Goal: Find specific page/section: Find specific page/section

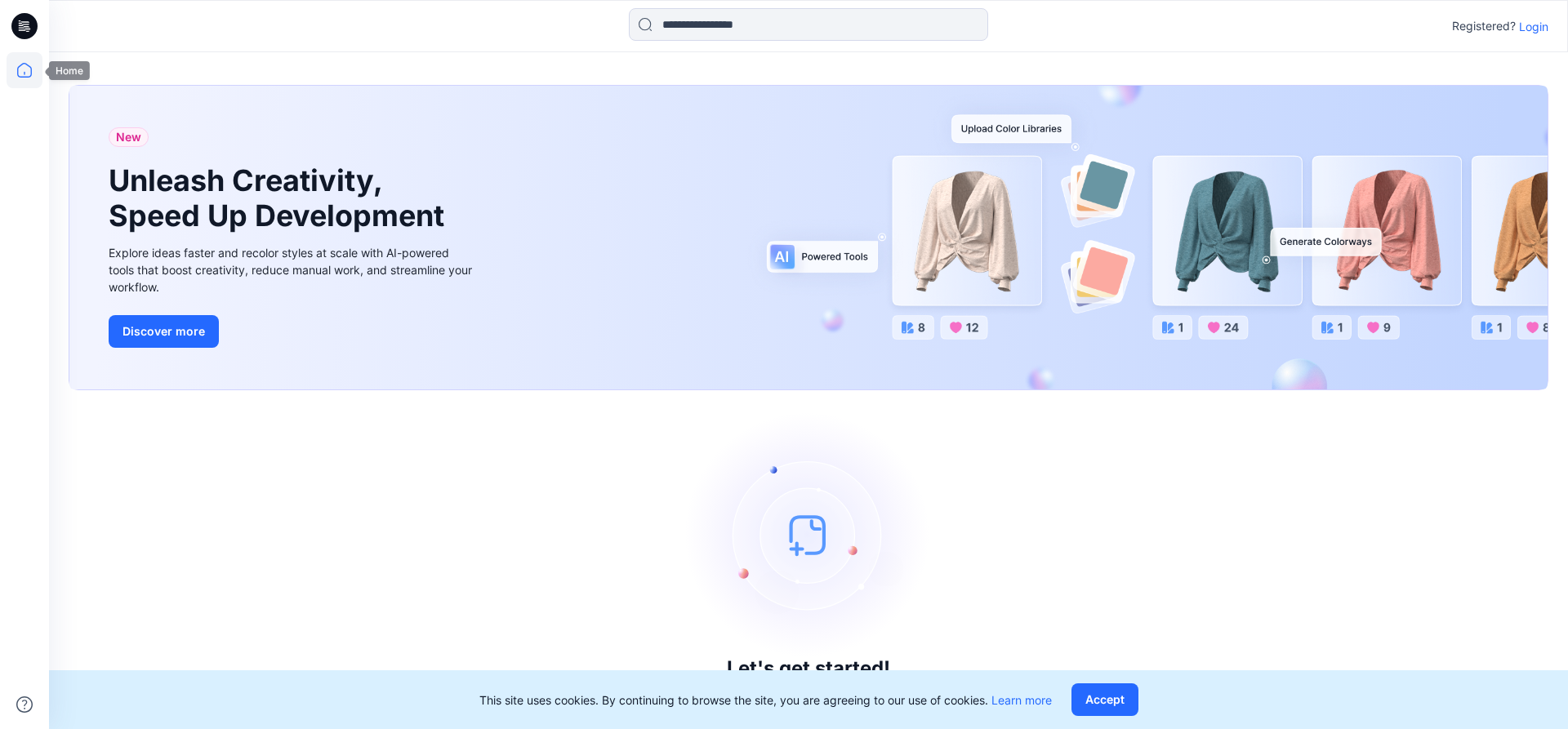
click at [28, 71] on icon at bounding box center [25, 70] width 36 height 36
click at [1536, 36] on div "Registered? Login" at bounding box center [808, 26] width 1518 height 36
click at [1537, 31] on p "Login" at bounding box center [1534, 26] width 30 height 17
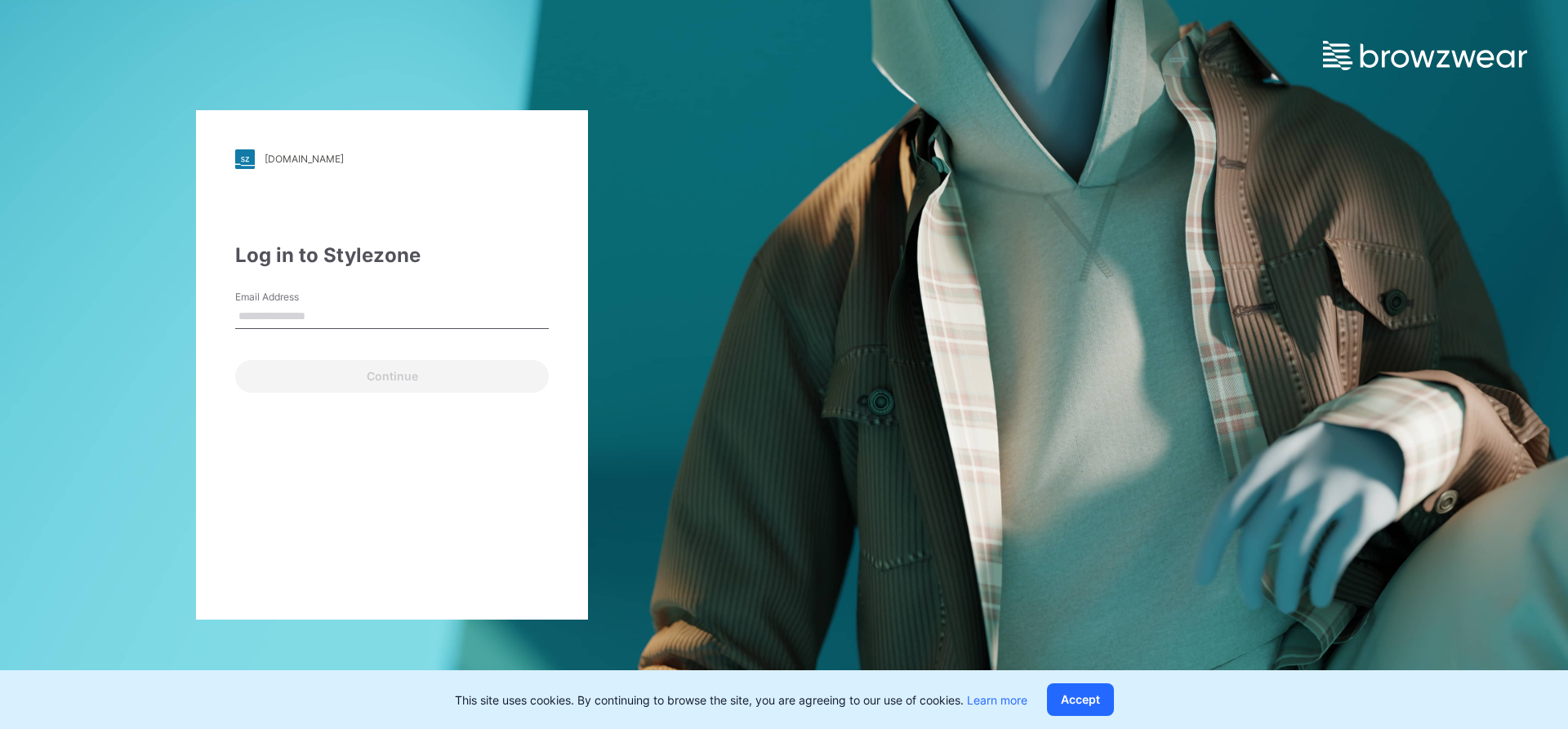
click at [257, 383] on div "Continue" at bounding box center [392, 372] width 314 height 39
click at [315, 316] on input "Email Address" at bounding box center [392, 317] width 314 height 25
type input "**********"
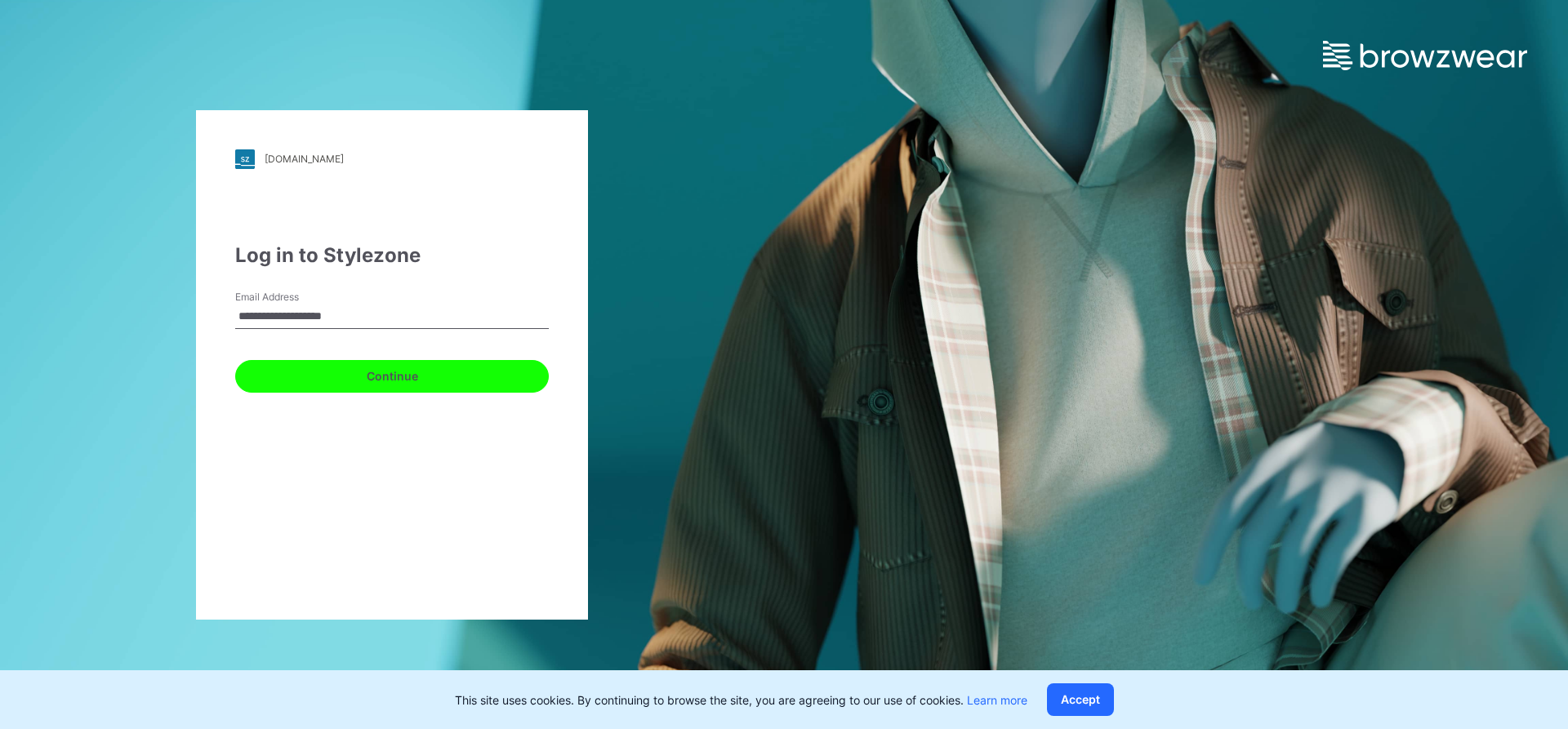
click at [325, 368] on button "Continue" at bounding box center [392, 376] width 314 height 33
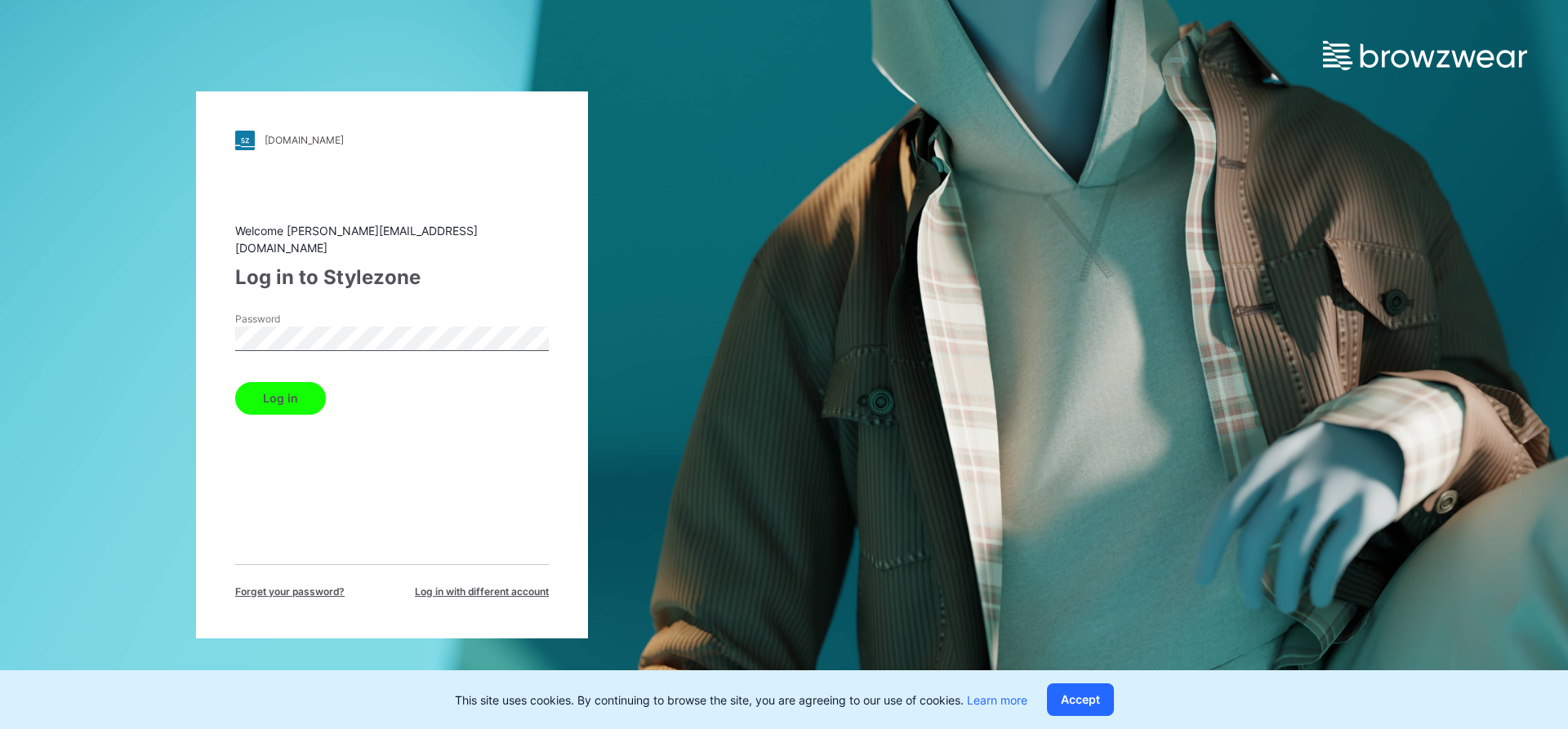
click at [315, 385] on button "Log in" at bounding box center [280, 398] width 91 height 33
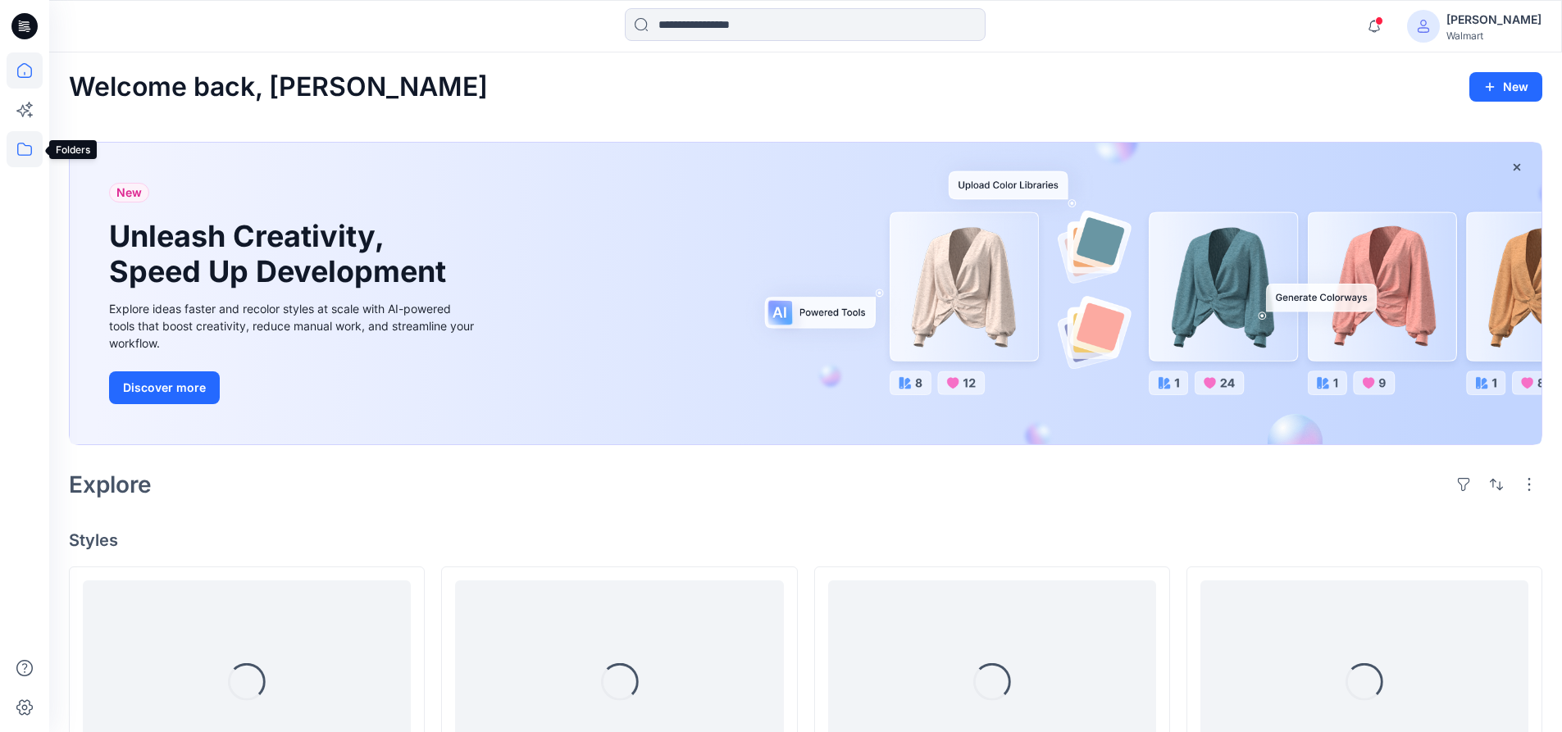
click at [32, 150] on icon at bounding box center [24, 149] width 15 height 13
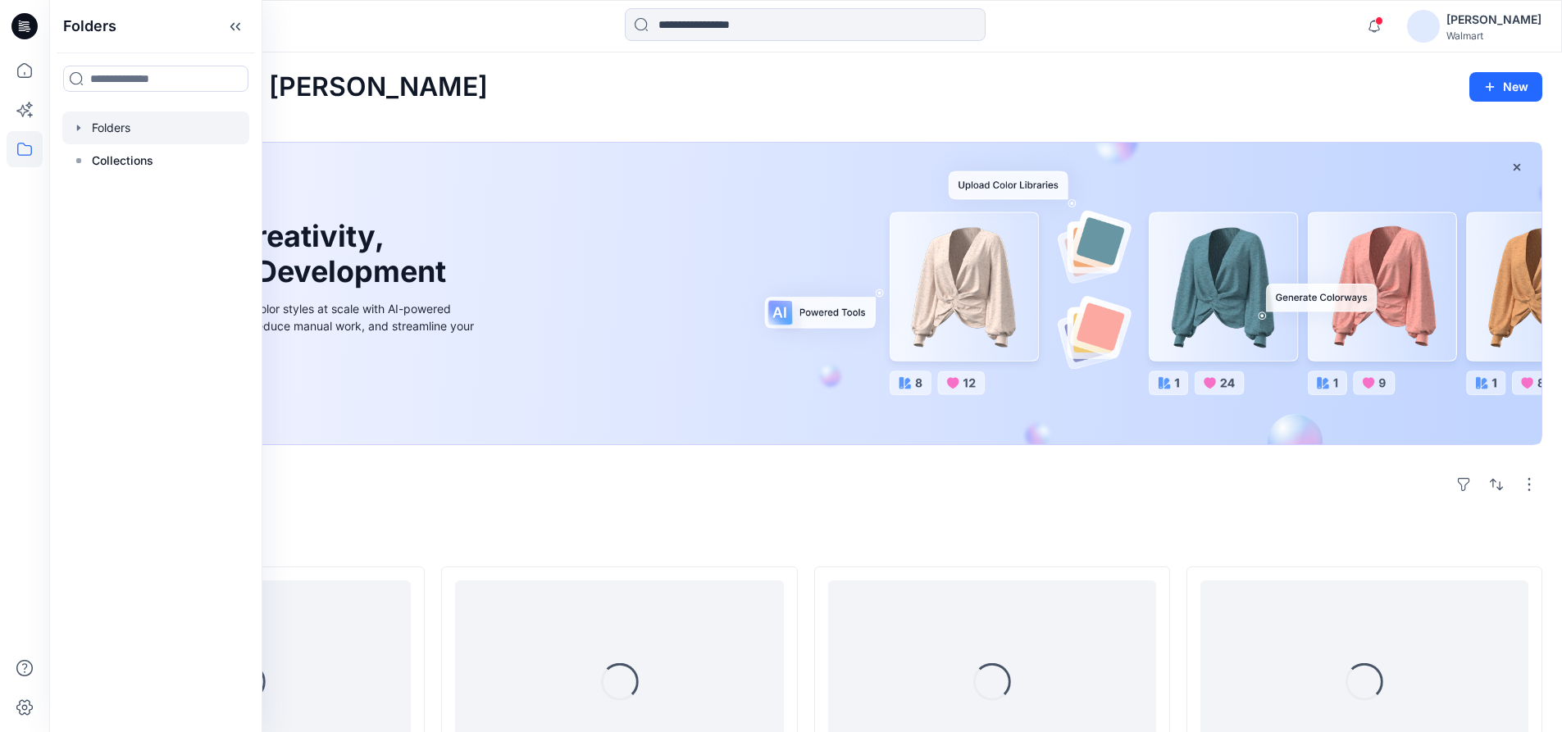
click at [80, 127] on icon "button" at bounding box center [78, 127] width 13 height 13
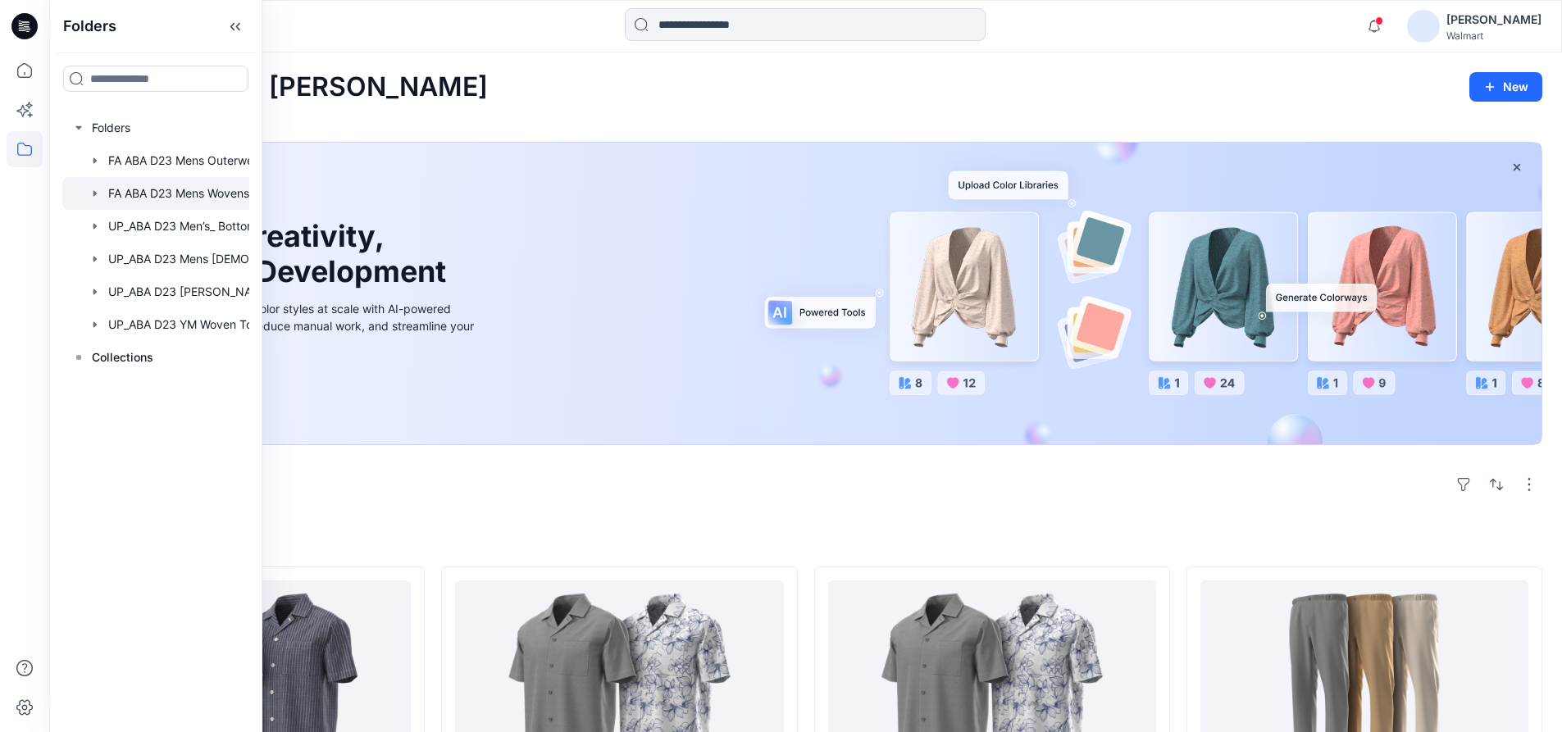
click at [98, 192] on icon "button" at bounding box center [95, 193] width 13 height 13
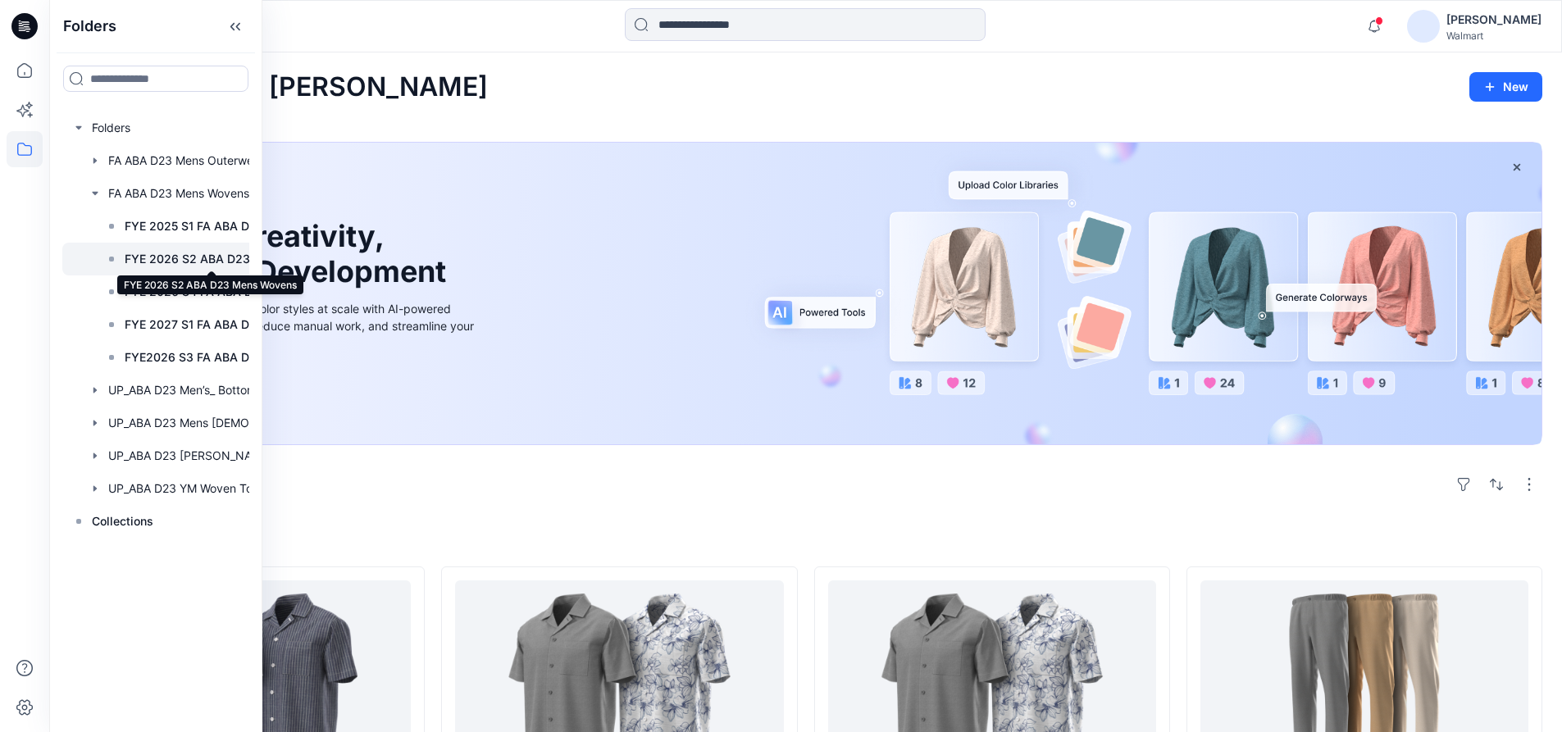
click at [152, 258] on p "FYE 2026 S2 ABA D23 Mens Wovens" at bounding box center [212, 259] width 174 height 20
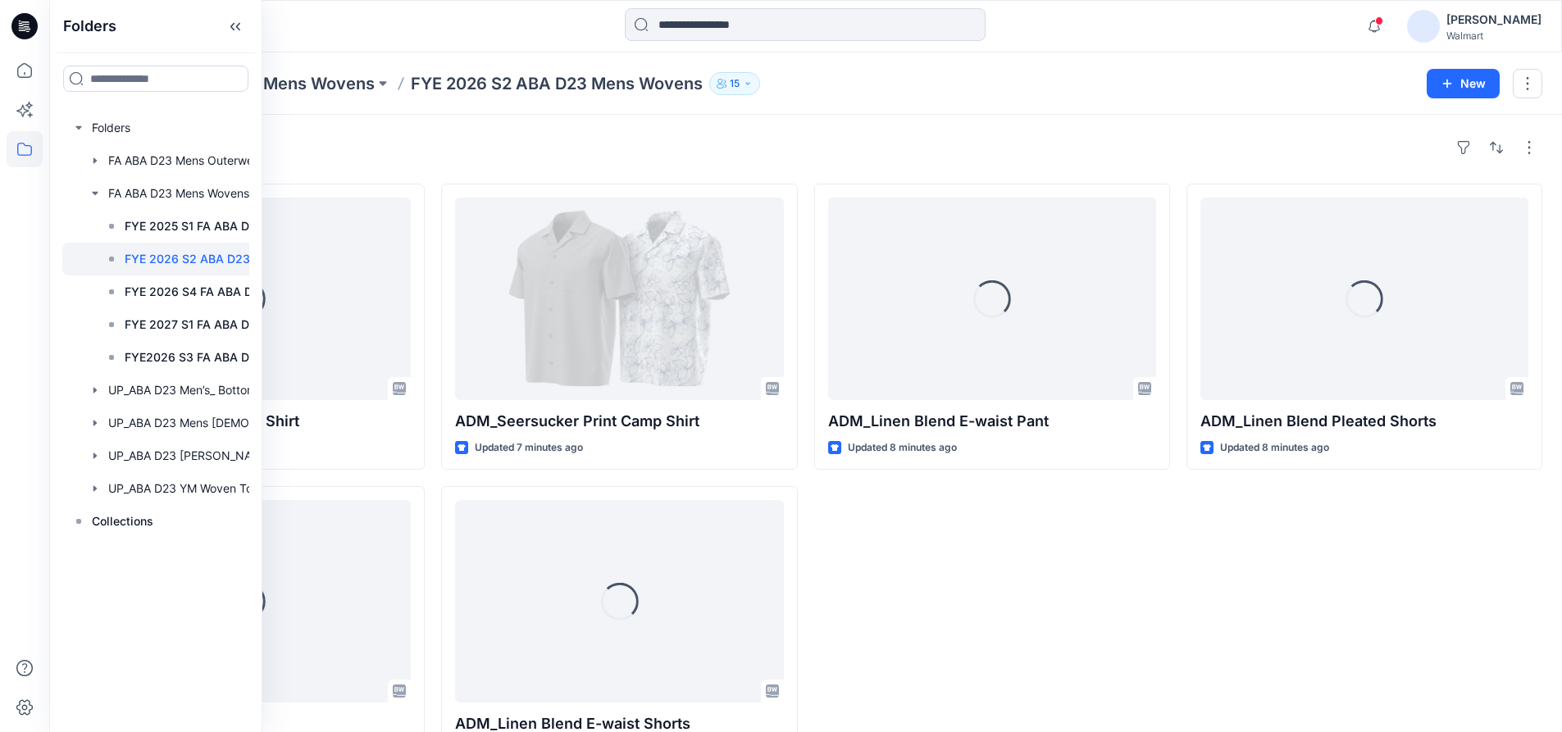
click at [1064, 635] on div "Loading... ADM_Linen Blend E-waist Pant Updated 8 minutes ago" at bounding box center [992, 478] width 356 height 589
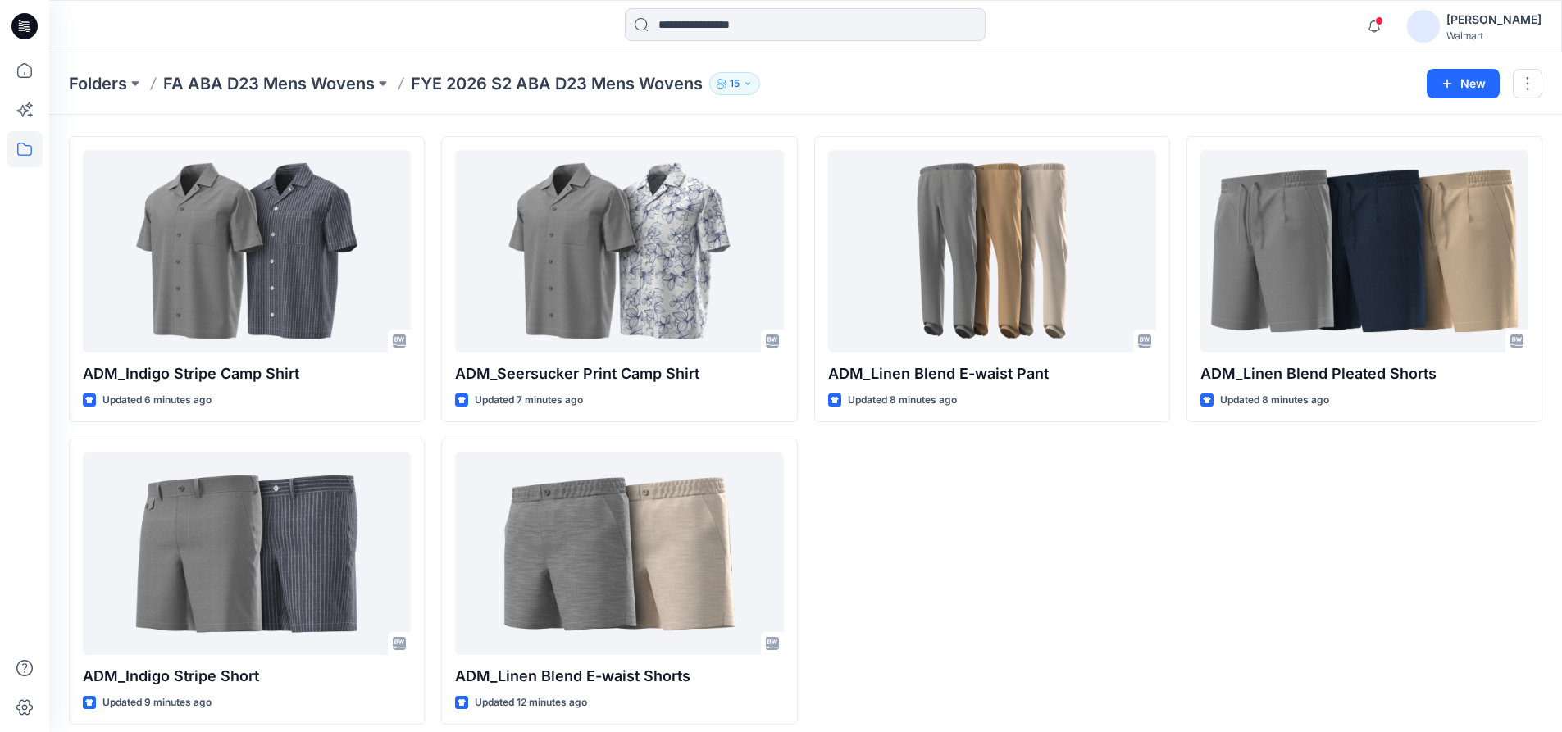
scroll to position [47, 0]
click at [981, 455] on div "ADM_Linen Blend E-waist Pant Updated 8 minutes ago" at bounding box center [992, 431] width 356 height 589
click at [963, 460] on div "ADM_Linen Blend E-waist Pant Updated 8 minutes ago" at bounding box center [992, 431] width 356 height 589
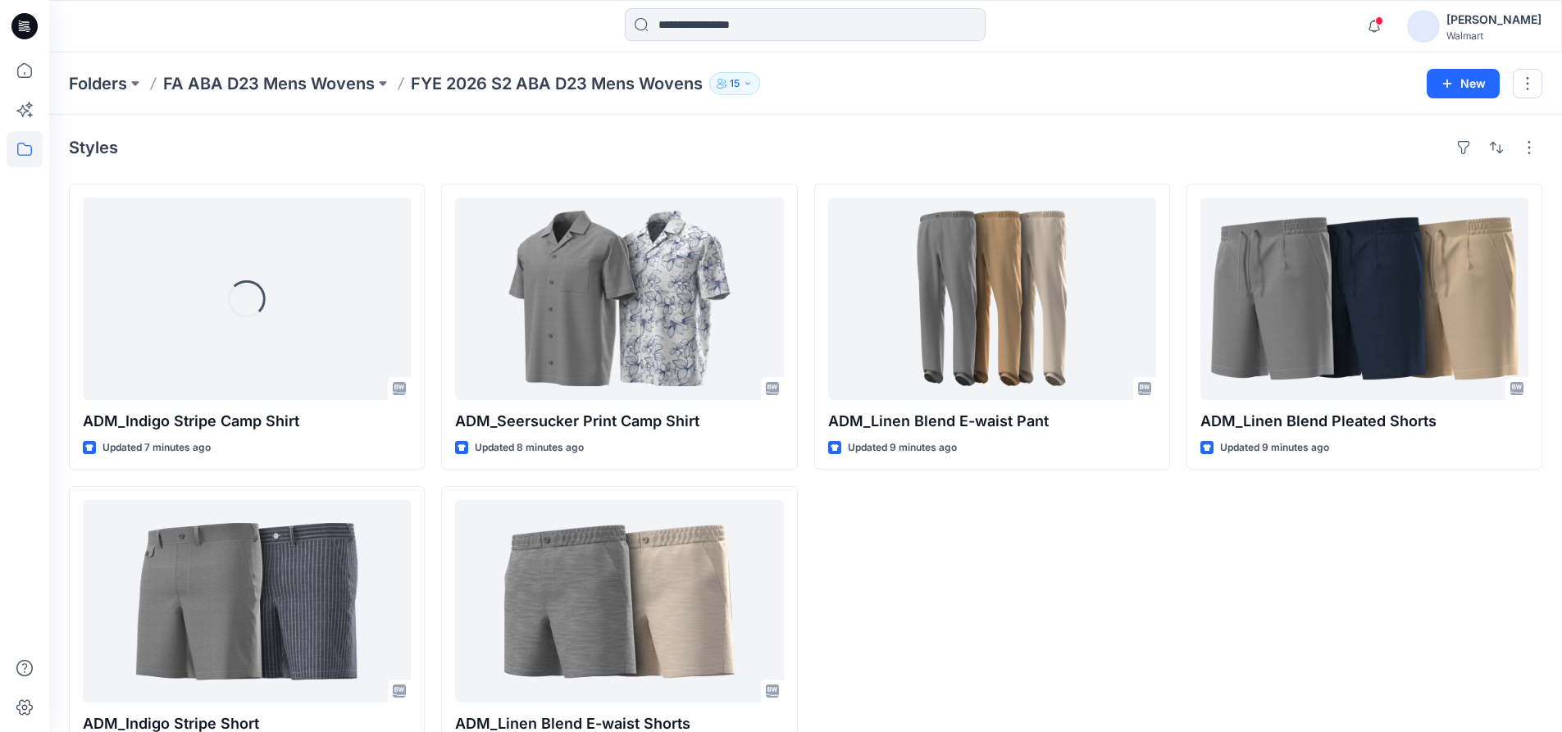
click at [852, 572] on div "ADM_Linen Blend E-waist Pant Updated 9 minutes ago" at bounding box center [992, 478] width 356 height 589
